Goal: Task Accomplishment & Management: Manage account settings

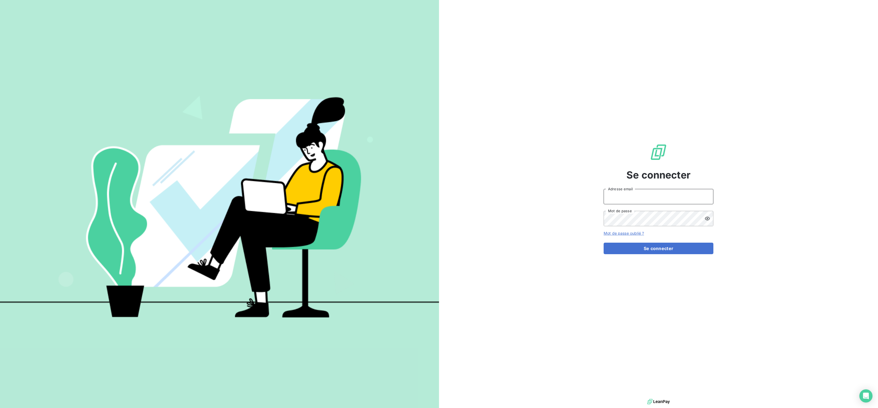
click at [633, 196] on input "Adresse email" at bounding box center [659, 196] width 110 height 15
type input "[EMAIL_ADDRESS][DOMAIN_NAME]"
click at [642, 250] on button "Se connecter" at bounding box center [659, 249] width 110 height 12
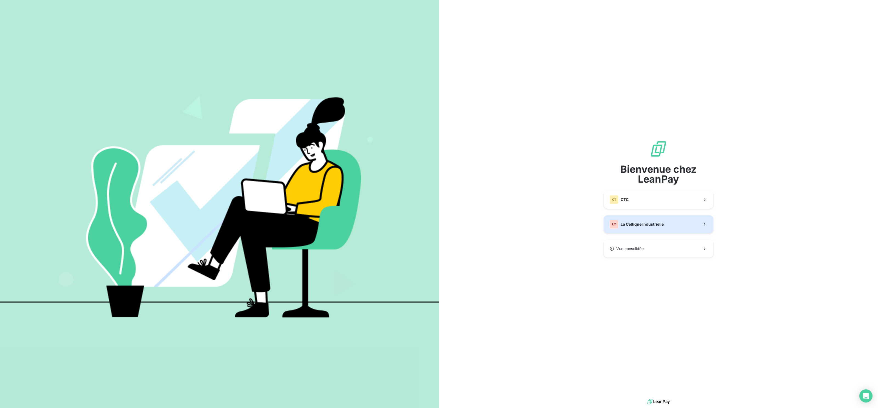
click at [632, 227] on span "La Celtique Industrielle" at bounding box center [642, 224] width 43 height 5
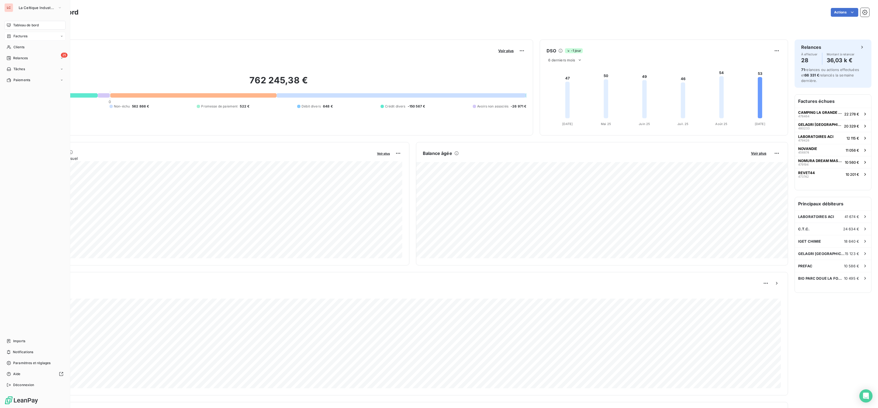
click at [9, 34] on icon at bounding box center [9, 36] width 5 height 4
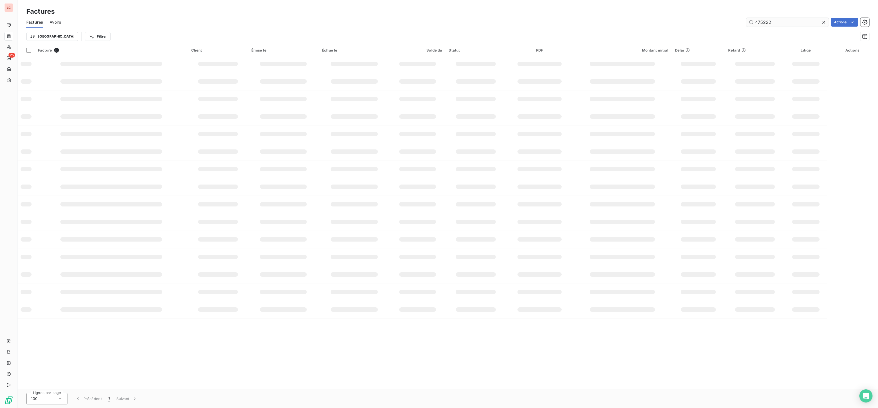
drag, startPoint x: 799, startPoint y: 22, endPoint x: 733, endPoint y: 22, distance: 65.6
click at [746, 22] on input "475222" at bounding box center [787, 22] width 82 height 9
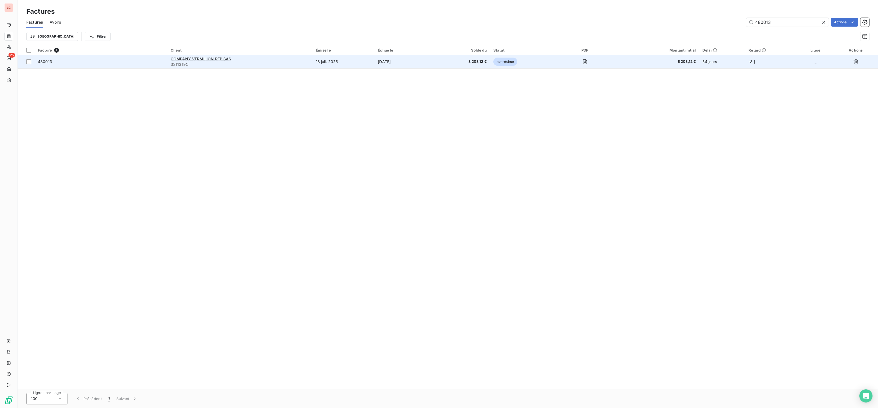
type input "480013"
click at [286, 64] on span "3311319C" at bounding box center [240, 64] width 139 height 5
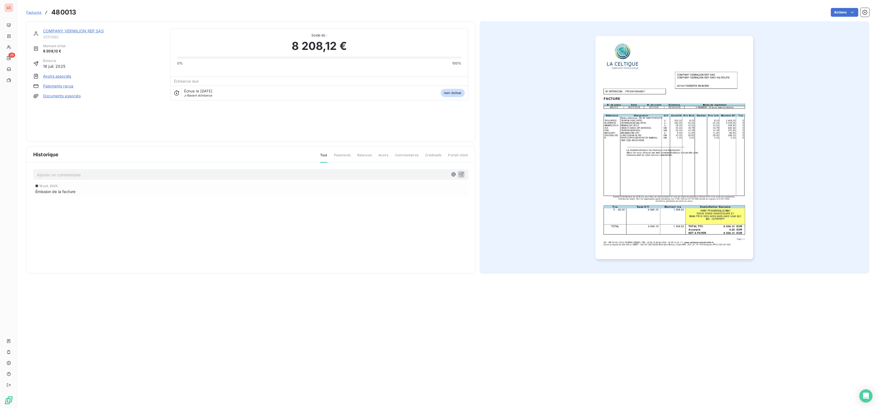
click at [95, 32] on link "COMPANY VERMILION REP SAS" at bounding box center [73, 31] width 61 height 5
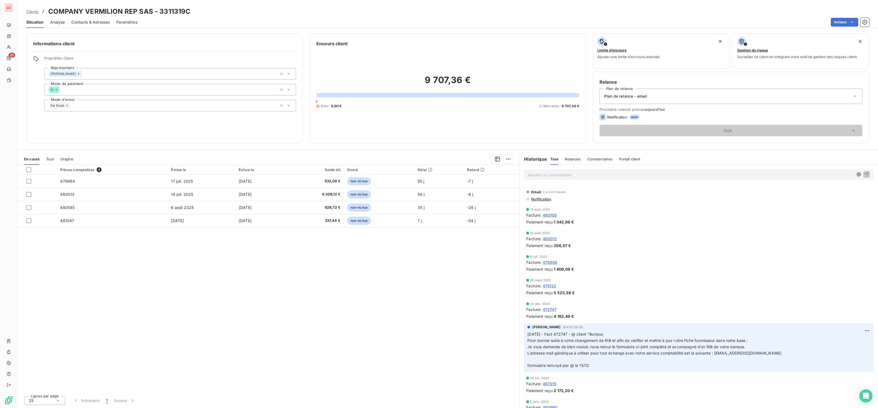
click at [587, 173] on p "Ajouter un commentaire ﻿" at bounding box center [690, 174] width 325 height 7
click at [856, 171] on button "button" at bounding box center [859, 174] width 7 height 7
click at [641, 176] on p "[DATE] - FACT 480013-479964-480545 -" at bounding box center [690, 174] width 325 height 6
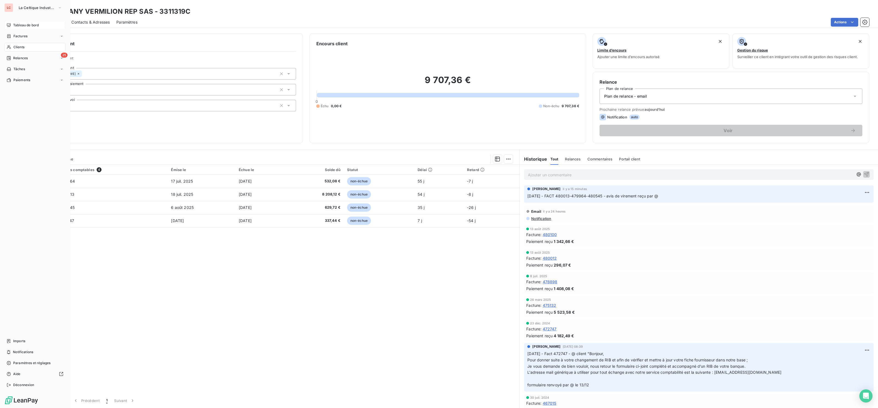
click at [17, 24] on span "Tableau de bord" at bounding box center [26, 25] width 26 height 5
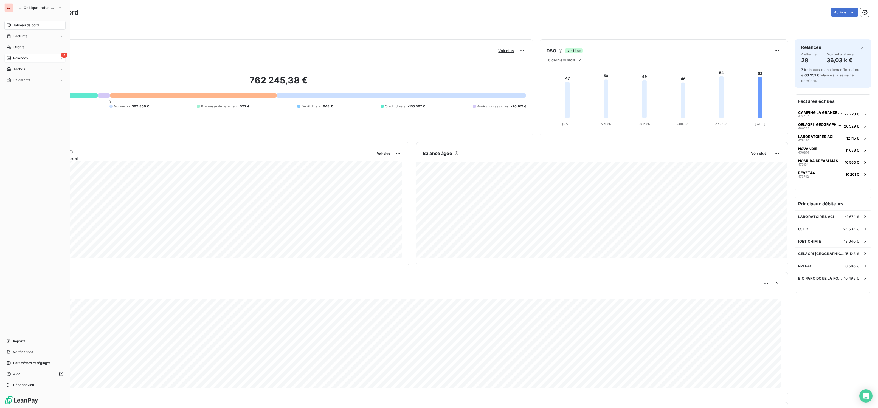
click at [15, 60] on span "Relances" at bounding box center [20, 58] width 15 height 5
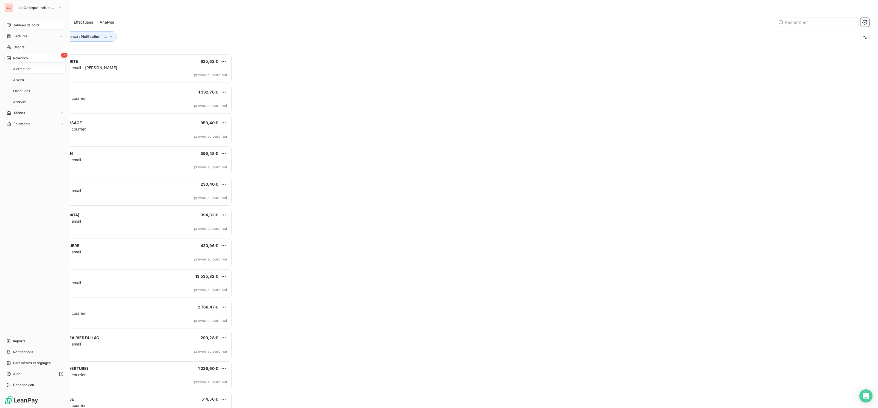
click at [22, 71] on span "À effectuer" at bounding box center [22, 69] width 18 height 5
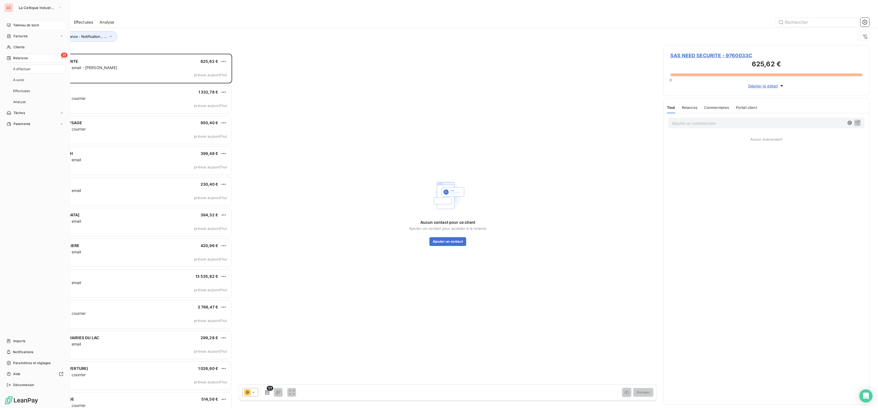
scroll to position [354, 206]
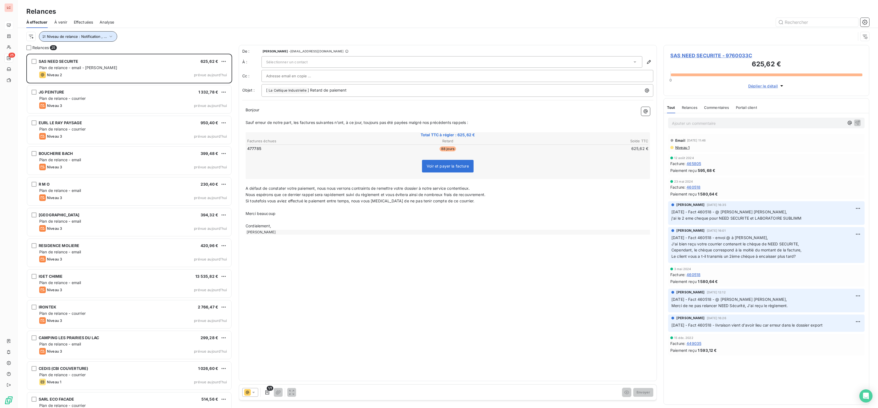
click at [83, 41] on button "Niveau de relance : Notification , ..." at bounding box center [78, 36] width 78 height 10
click at [51, 71] on button "Supprimer le filtre" at bounding box center [117, 66] width 157 height 12
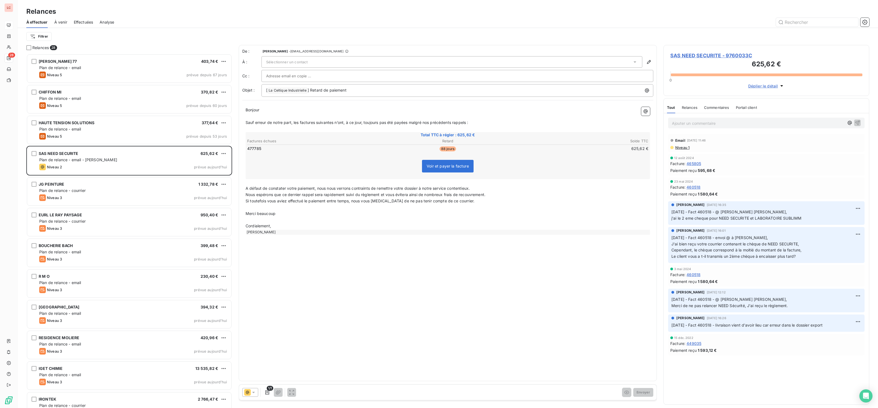
scroll to position [354, 206]
click at [40, 38] on html "LC 28 Relances À effectuer À venir Effectuées Analyse Filtrer Relances 28 [PERS…" at bounding box center [439, 204] width 878 height 408
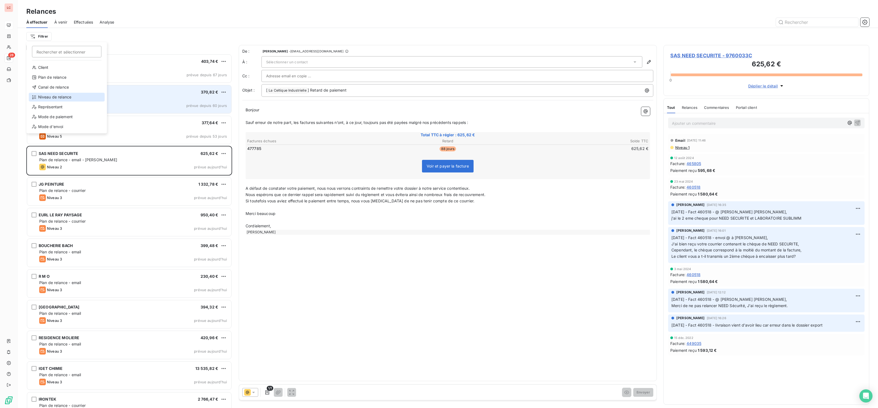
click at [53, 97] on div "Niveau de relance" at bounding box center [67, 97] width 76 height 9
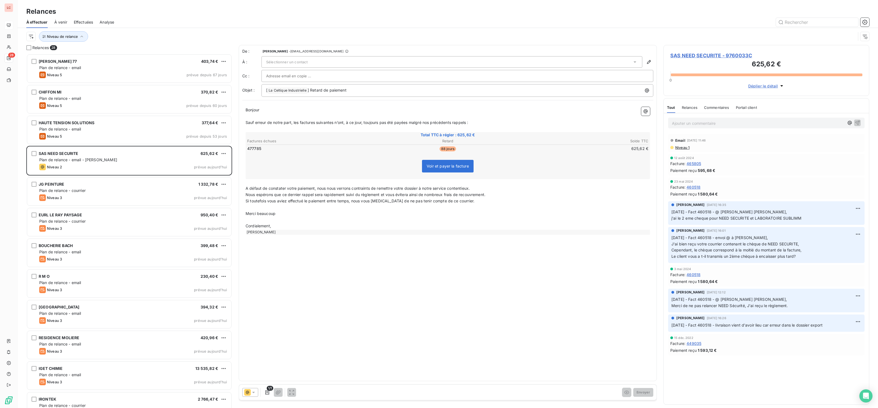
scroll to position [0, 0]
click at [153, 45] on div "Niveau de relance Contient is Niveau de relance Supprimer le filtre" at bounding box center [117, 58] width 157 height 33
click at [153, 49] on div at bounding box center [153, 51] width 79 height 12
click at [145, 64] on li "Notification" at bounding box center [153, 63] width 79 height 10
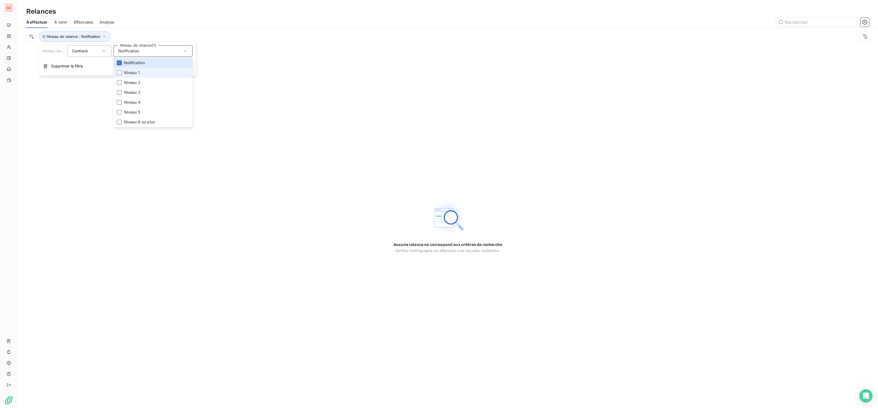
click at [139, 72] on span "Niveau 1" at bounding box center [132, 72] width 16 height 5
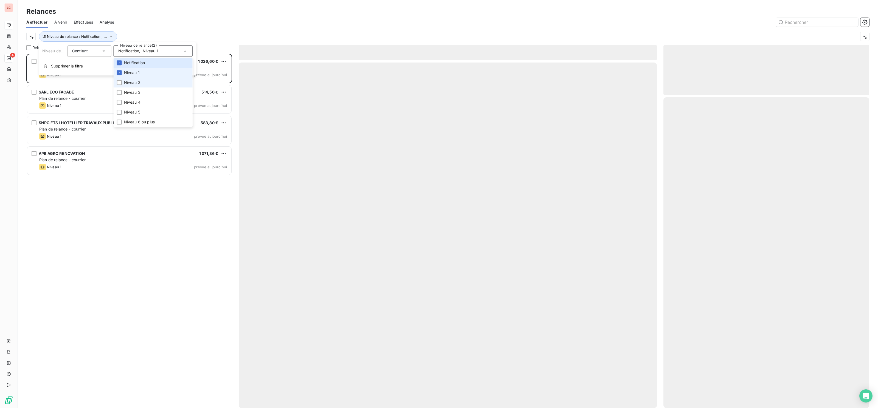
scroll to position [354, 206]
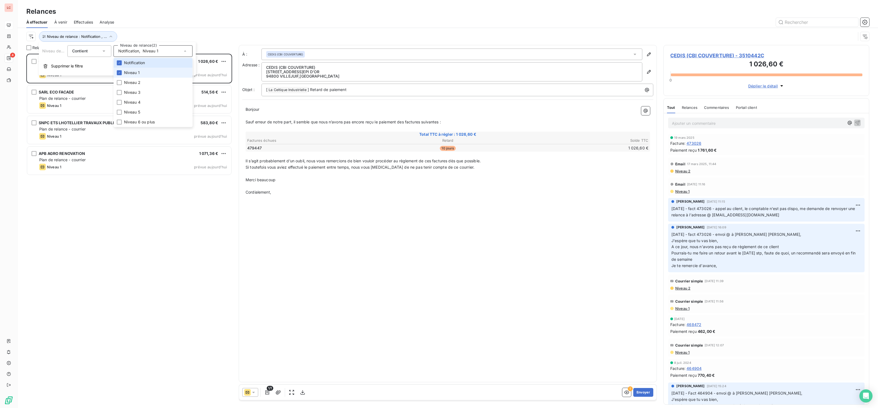
click at [148, 72] on li "Niveau 1" at bounding box center [153, 73] width 79 height 10
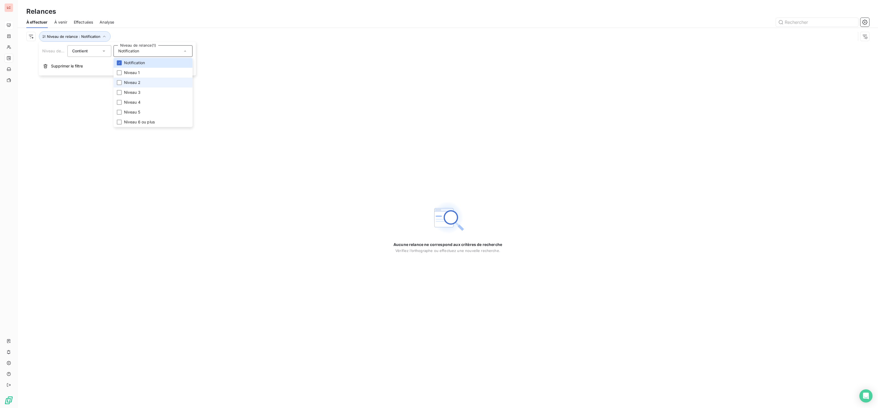
click at [122, 86] on li "Niveau 2" at bounding box center [153, 83] width 79 height 10
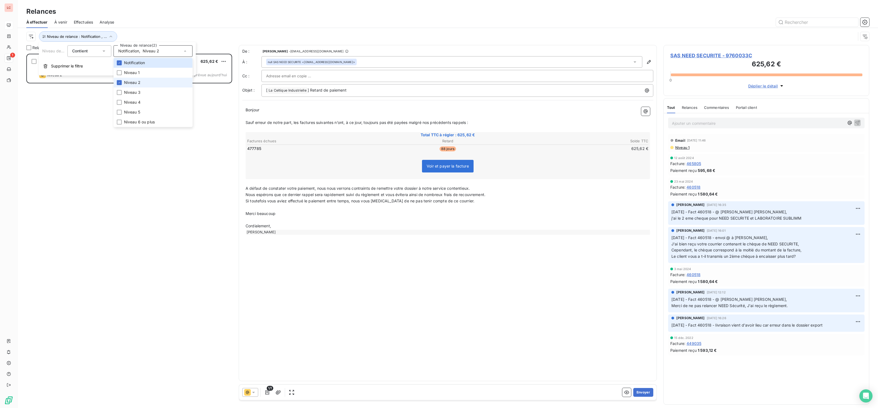
scroll to position [354, 206]
drag, startPoint x: 130, startPoint y: 80, endPoint x: 136, endPoint y: 88, distance: 9.8
click at [130, 80] on span "Niveau 2" at bounding box center [132, 82] width 16 height 5
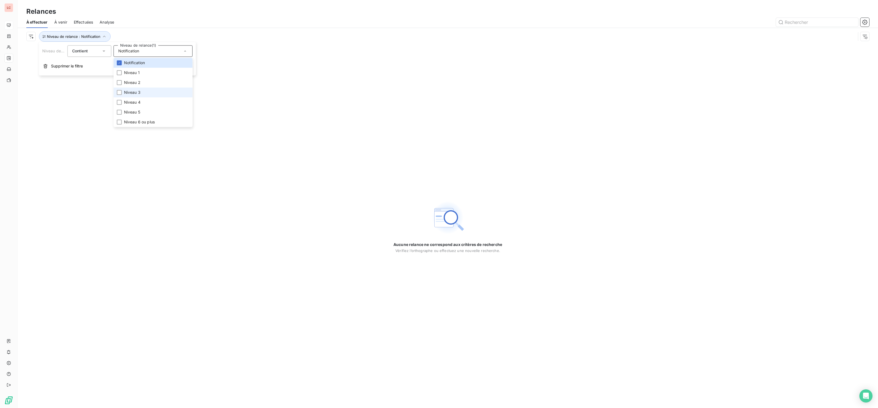
click at [136, 88] on li "Niveau 3" at bounding box center [153, 93] width 79 height 10
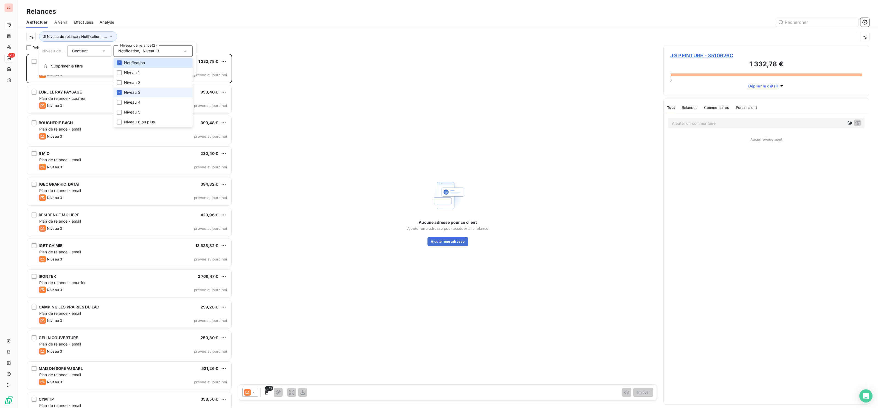
scroll to position [354, 206]
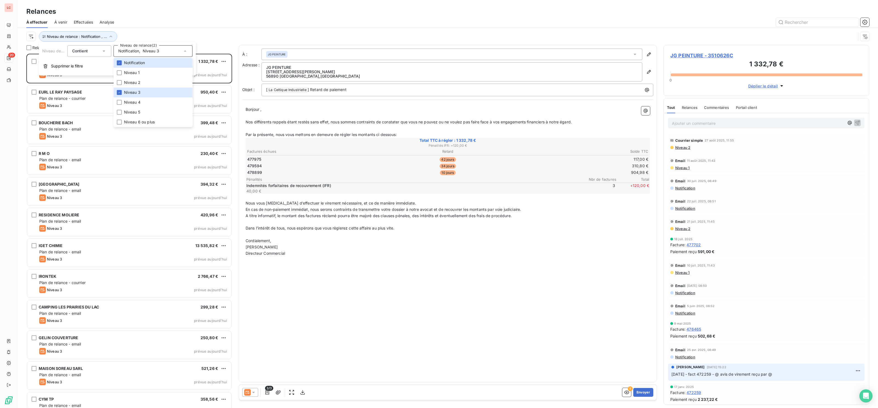
click at [165, 39] on div "Niveau de relance : Notification , ..." at bounding box center [440, 36] width 829 height 10
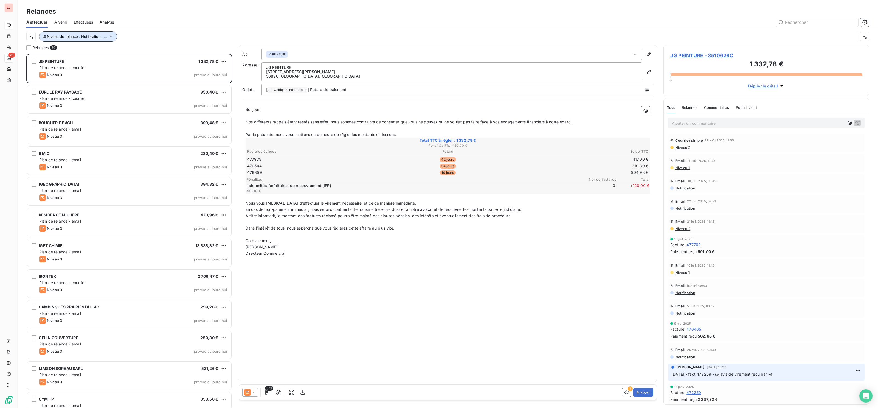
click at [102, 39] on button "Niveau de relance : Notification , ..." at bounding box center [78, 36] width 78 height 10
click at [168, 55] on div "Notification , Niveau 3" at bounding box center [153, 51] width 79 height 12
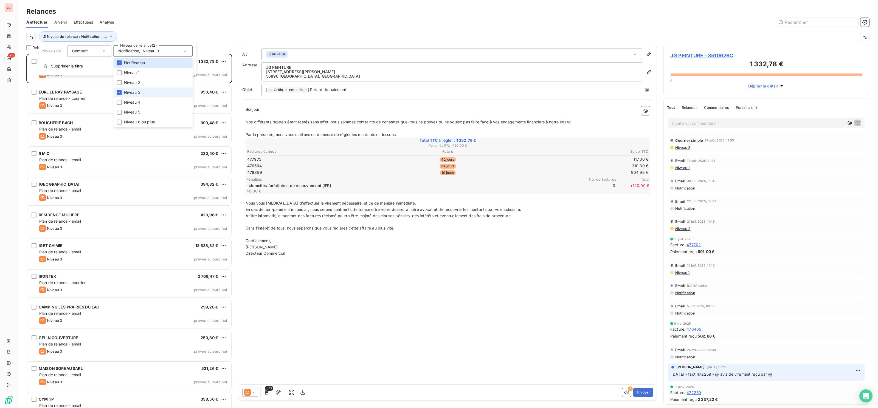
click at [158, 91] on li "Niveau 3" at bounding box center [153, 93] width 79 height 10
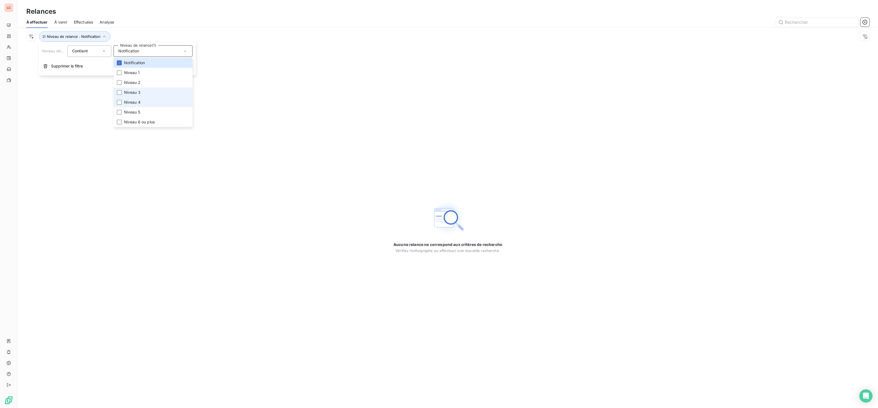
click at [139, 103] on span "Niveau 4" at bounding box center [132, 102] width 16 height 5
click at [138, 106] on li "Niveau 4" at bounding box center [153, 102] width 79 height 10
click at [138, 113] on span "Niveau 5" at bounding box center [132, 111] width 16 height 5
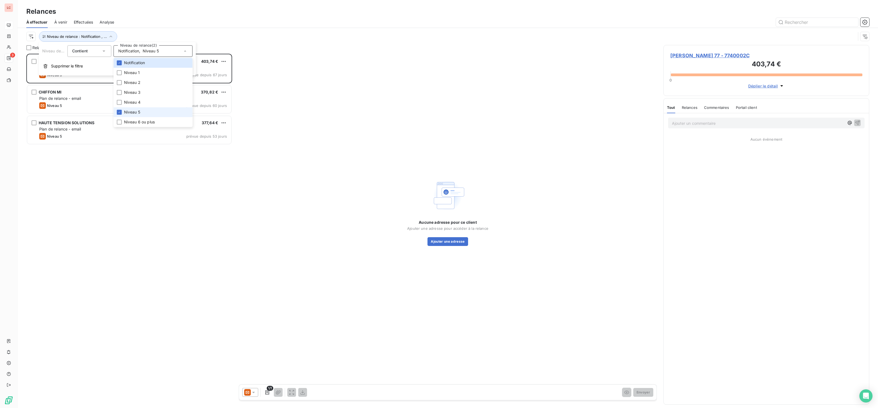
scroll to position [354, 206]
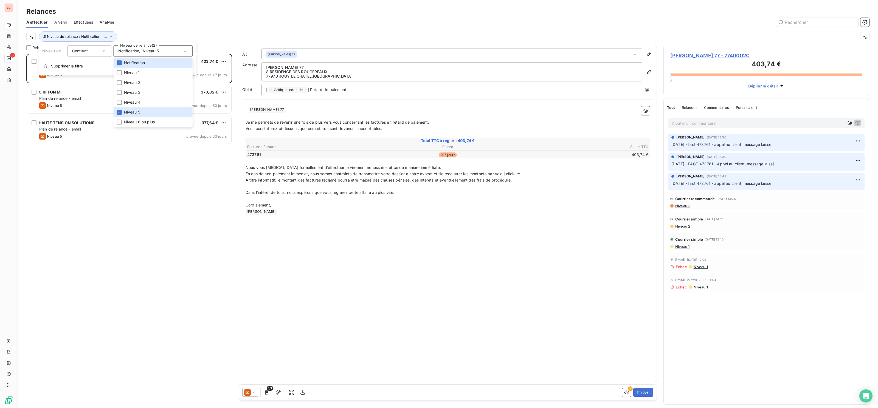
click at [102, 232] on div "[PERSON_NAME] 77 403,74 € Plan de relance - email Niveau 5 prévue depuis 67 jou…" at bounding box center [129, 231] width 206 height 354
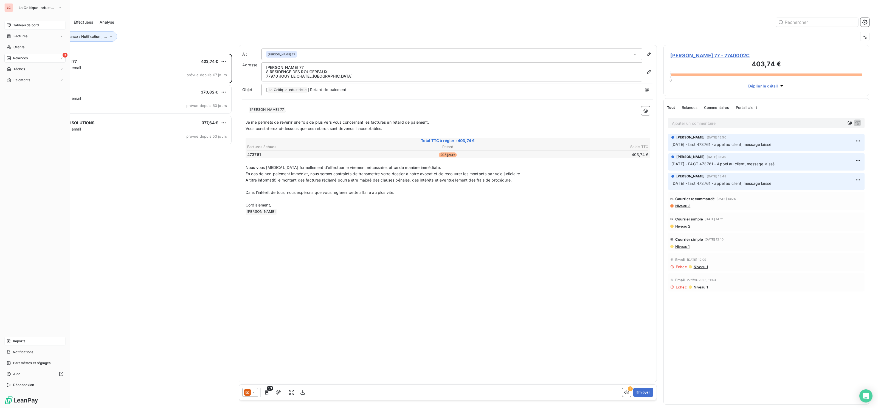
click at [22, 339] on span "Imports" at bounding box center [19, 341] width 12 height 5
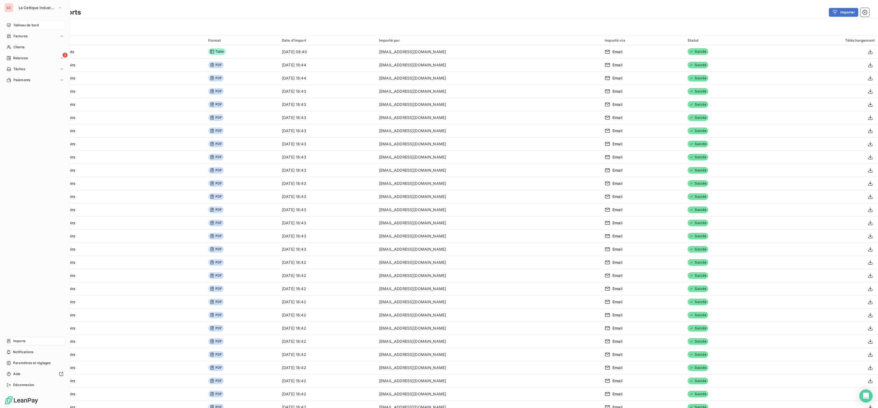
click at [28, 24] on span "Tableau de bord" at bounding box center [26, 25] width 26 height 5
